Goal: Task Accomplishment & Management: Use online tool/utility

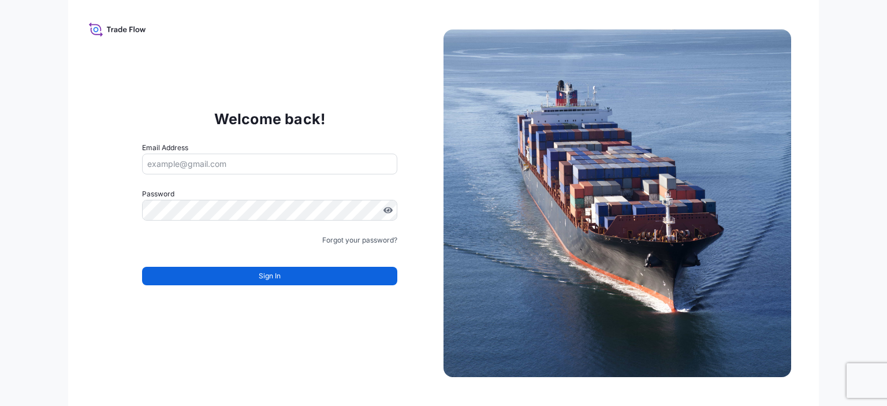
click at [188, 159] on input "Email Address" at bounding box center [269, 164] width 255 height 21
type input "[PERSON_NAME][EMAIL_ADDRESS][PERSON_NAME][DOMAIN_NAME]"
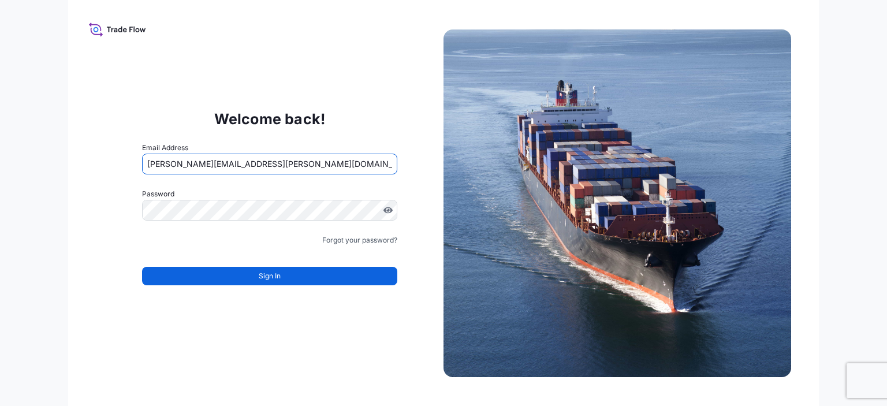
click at [213, 220] on div at bounding box center [269, 210] width 255 height 21
click at [330, 277] on button "Sign In" at bounding box center [269, 276] width 255 height 18
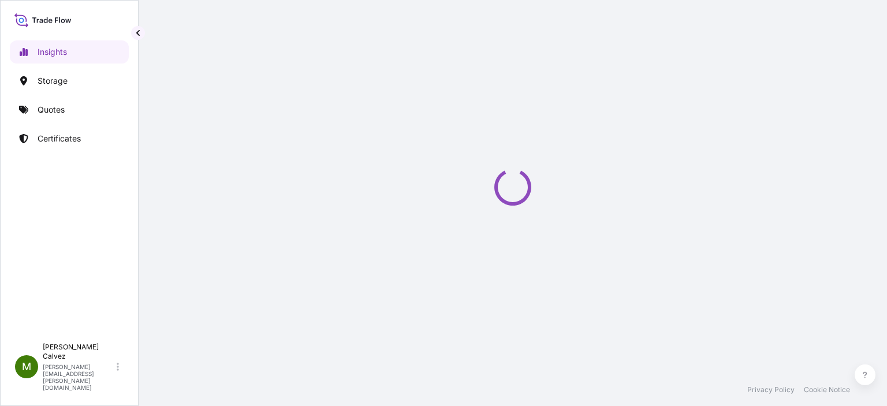
select select "2025"
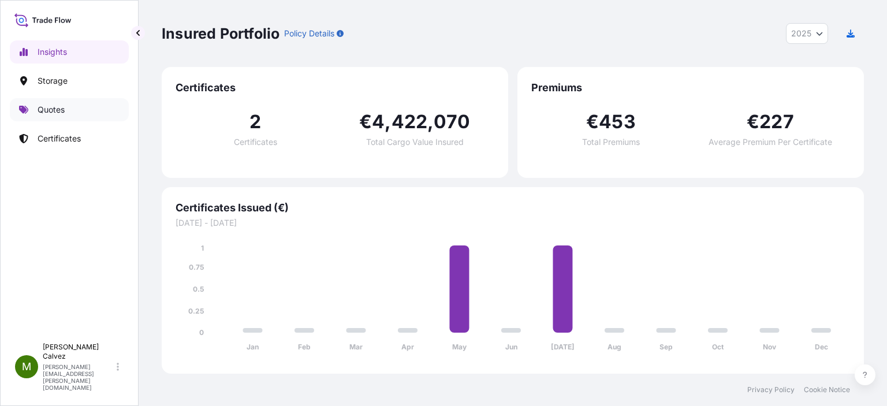
click at [69, 120] on link "Quotes" at bounding box center [69, 109] width 119 height 23
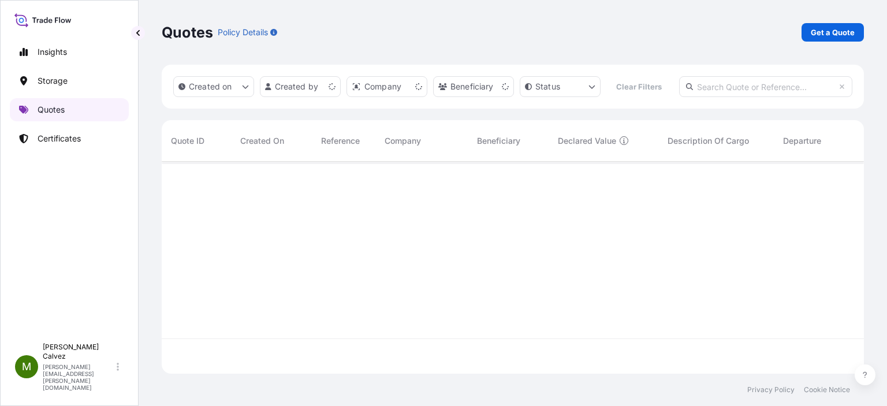
scroll to position [210, 693]
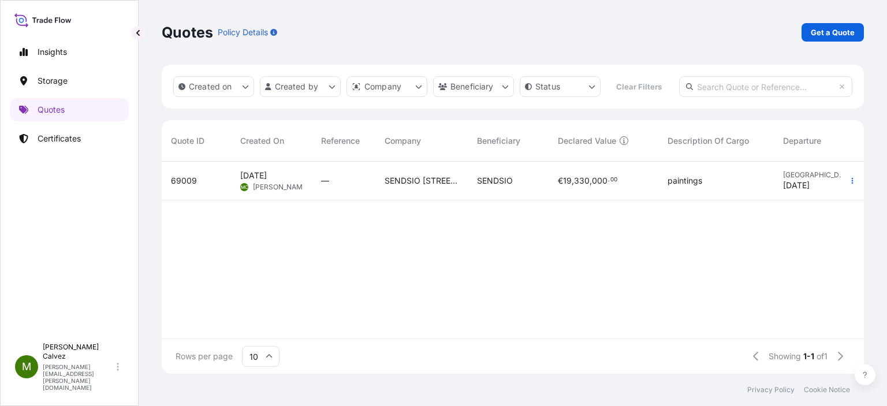
click at [381, 176] on div "SENDSIO 151 Boulevard Haussmann, 75008 Paris" at bounding box center [421, 181] width 92 height 39
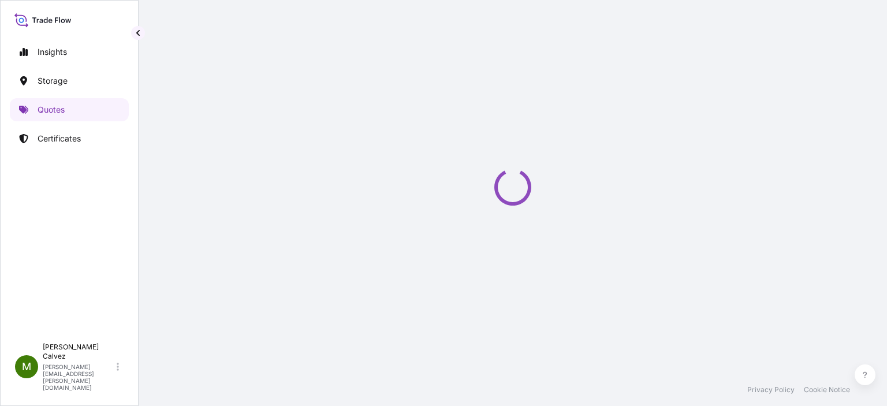
select select "Land / Air"
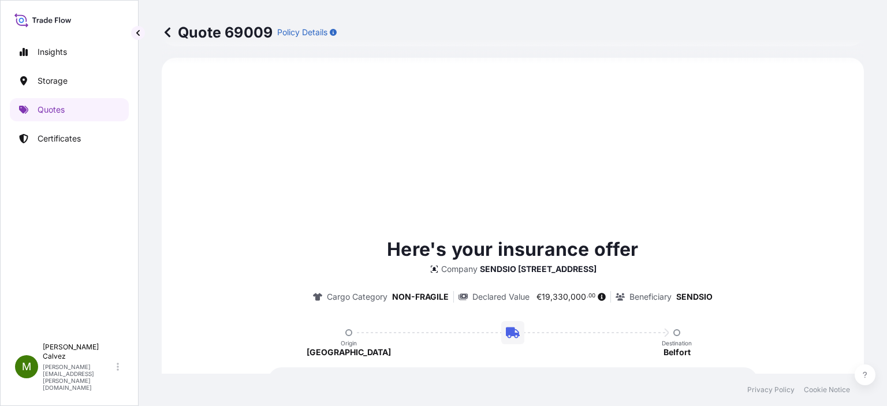
scroll to position [515, 0]
